Goal: Task Accomplishment & Management: Manage account settings

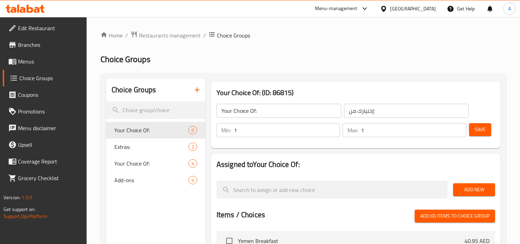
click at [14, 13] on div at bounding box center [25, 9] width 50 height 14
click at [21, 6] on icon at bounding box center [25, 9] width 39 height 8
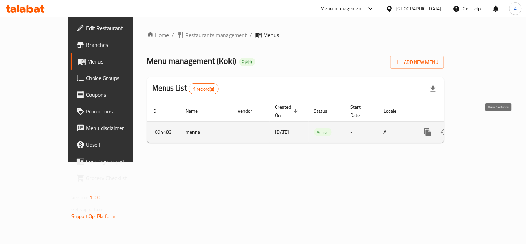
click at [486, 126] on link "enhanced table" at bounding box center [477, 132] width 17 height 17
